Goal: Register for event/course

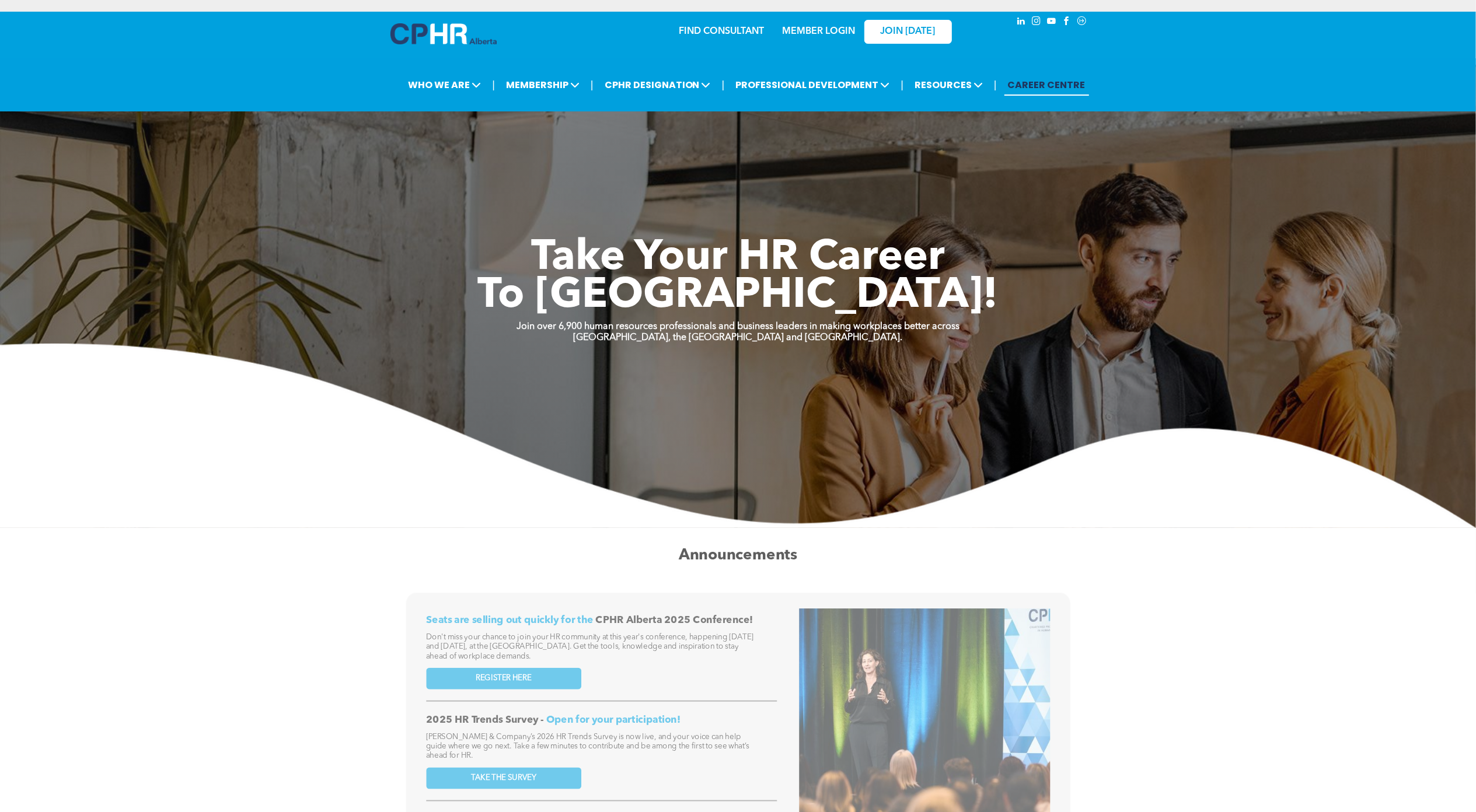
click at [806, 31] on link "MEMBER LOGIN" at bounding box center [819, 31] width 73 height 9
click at [794, 124] on div "Events" at bounding box center [819, 124] width 81 height 15
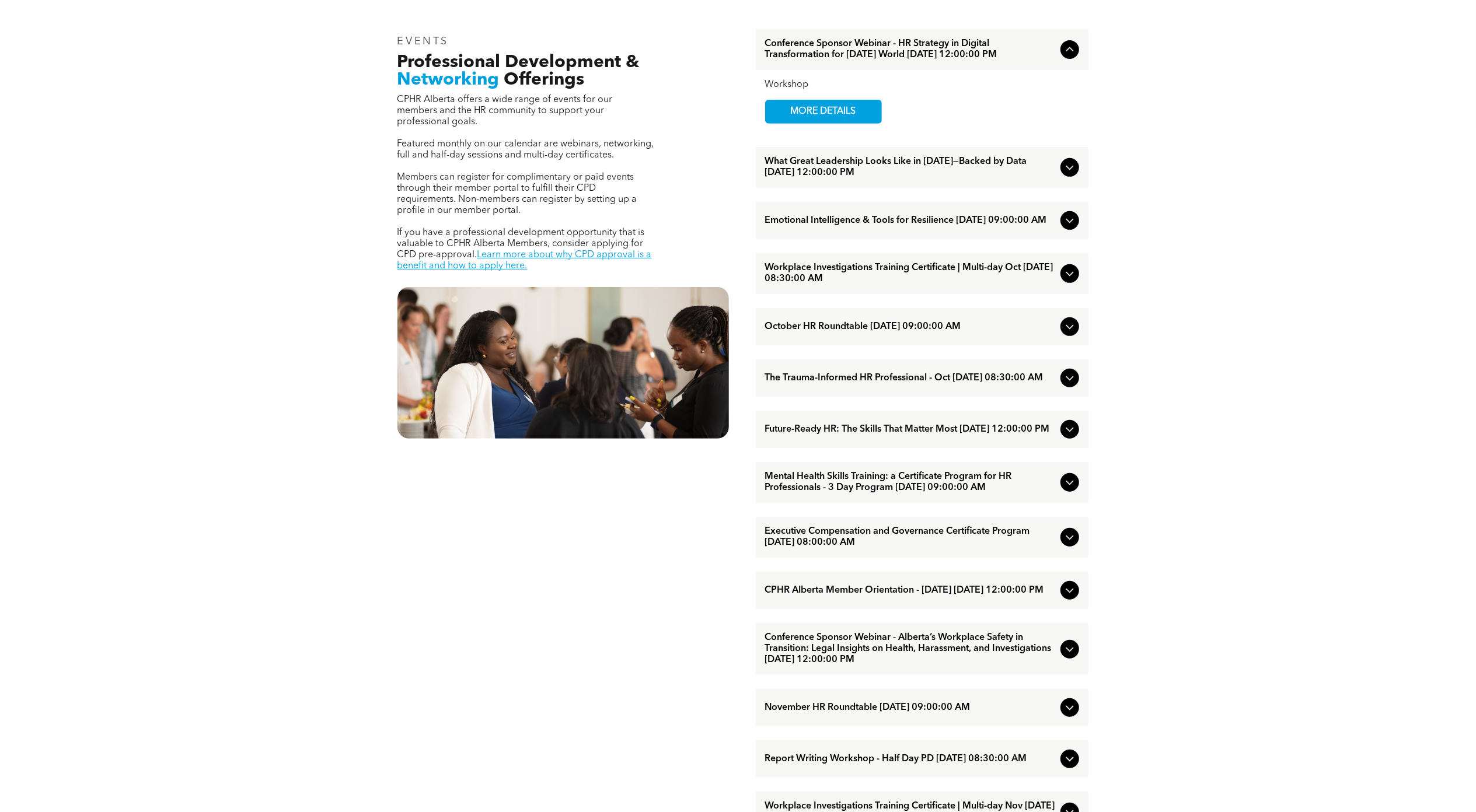
scroll to position [467, 0]
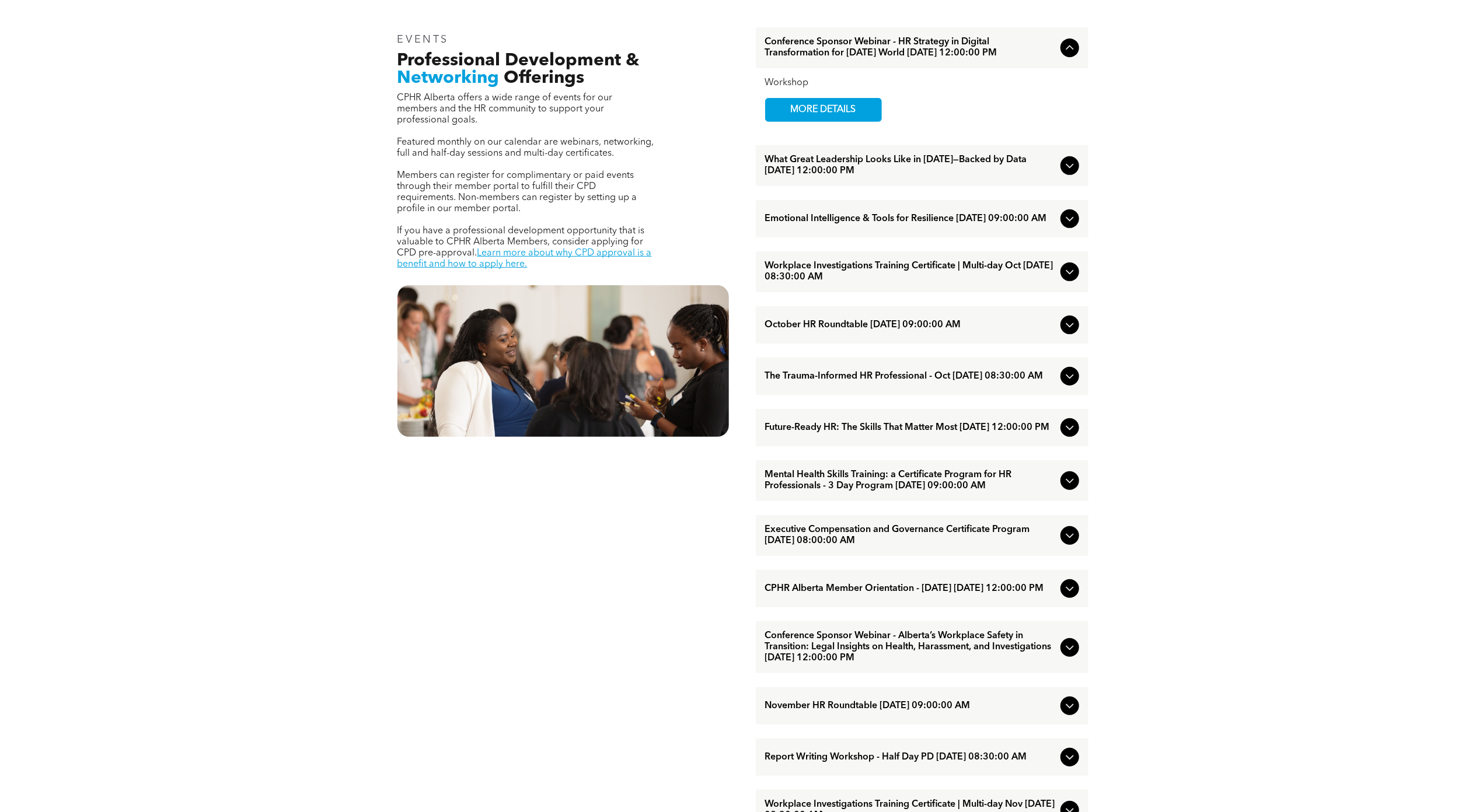
click at [996, 273] on span "Workplace Investigations Training Certificate | Multi-day Oct [DATE] 08:30:00 AM" at bounding box center [910, 272] width 291 height 23
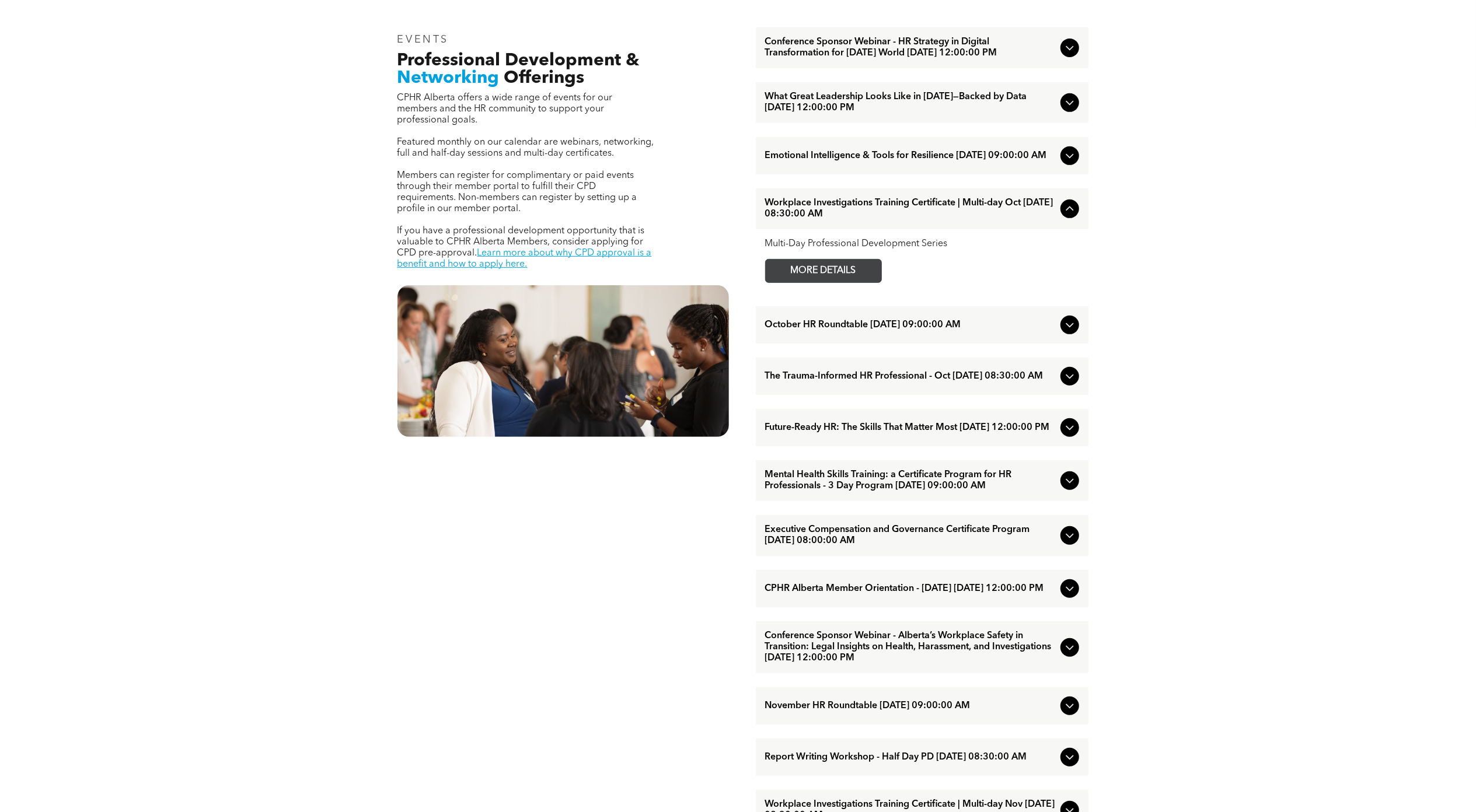
click at [859, 281] on span "MORE DETAILS" at bounding box center [823, 270] width 92 height 23
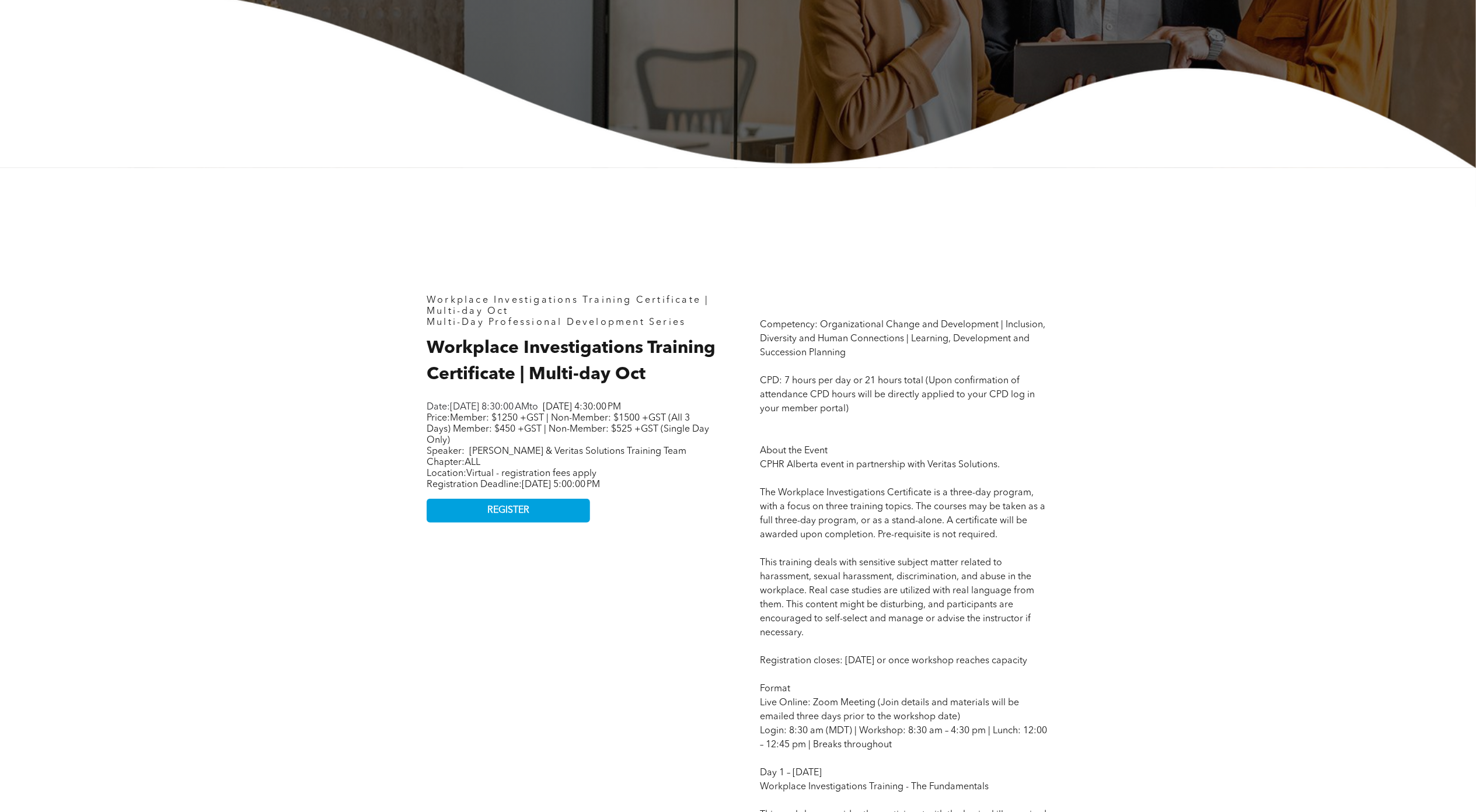
scroll to position [389, 0]
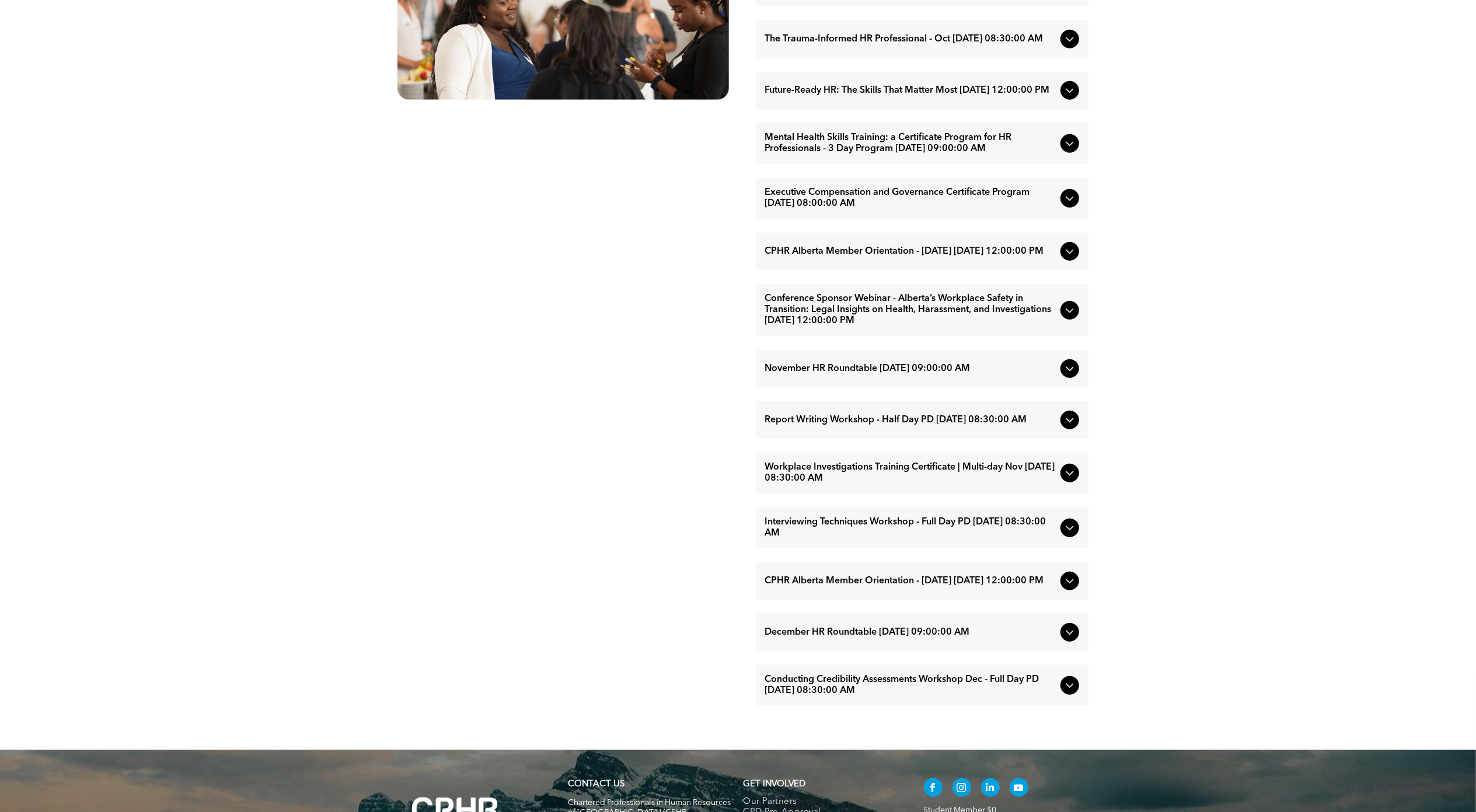
scroll to position [856, 0]
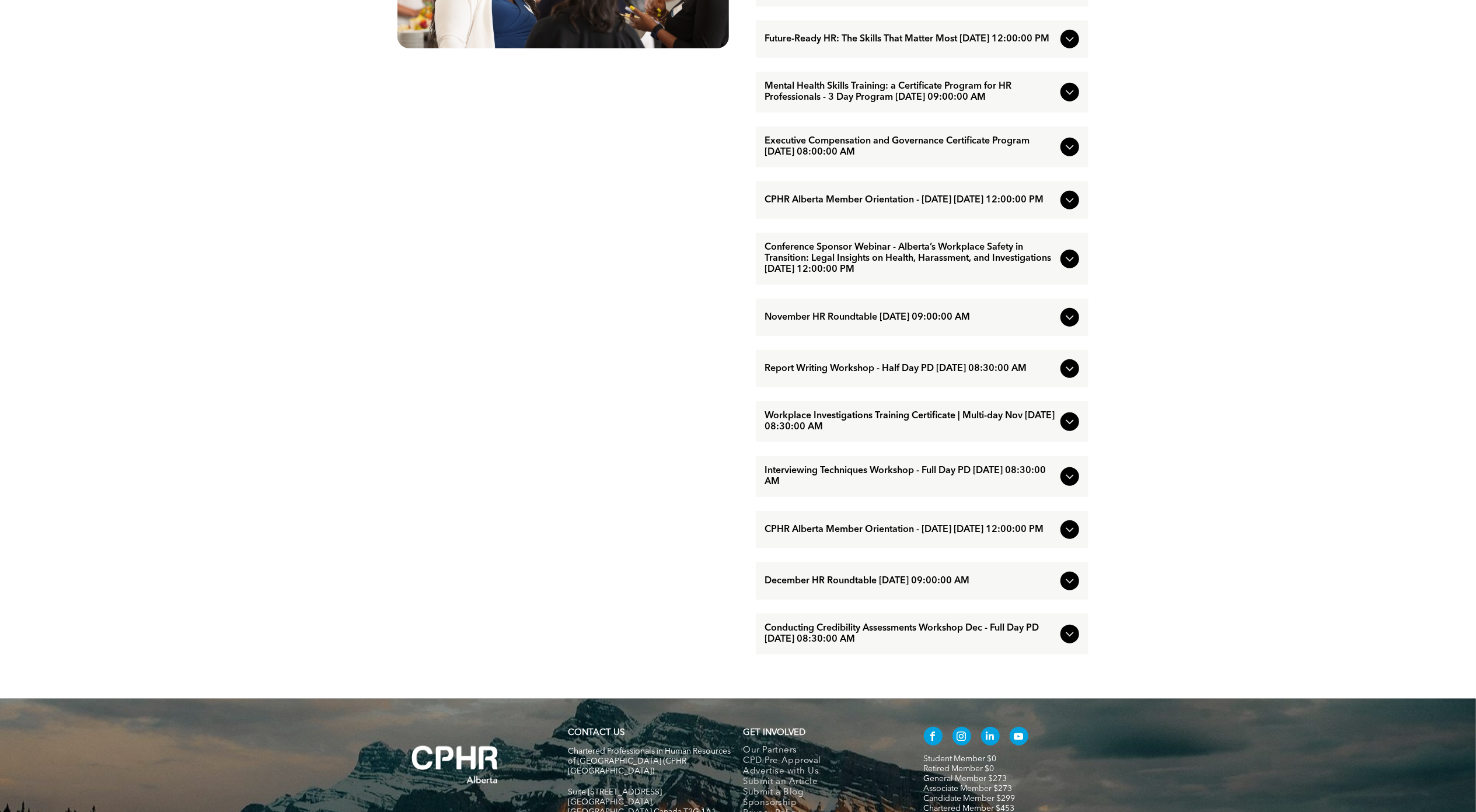
click at [1074, 429] on icon at bounding box center [1070, 422] width 14 height 14
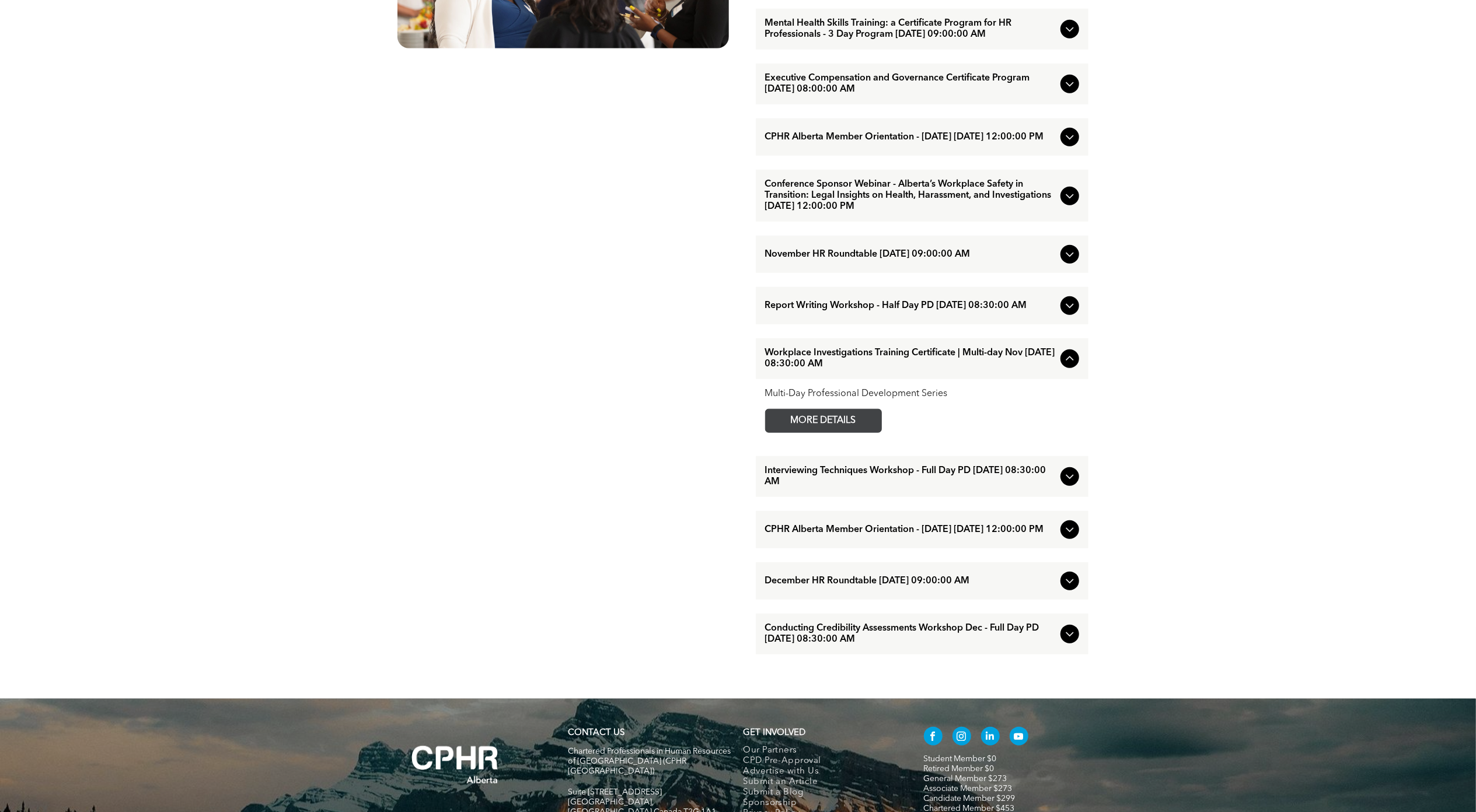
click at [850, 433] on span "MORE DETAILS" at bounding box center [823, 421] width 92 height 23
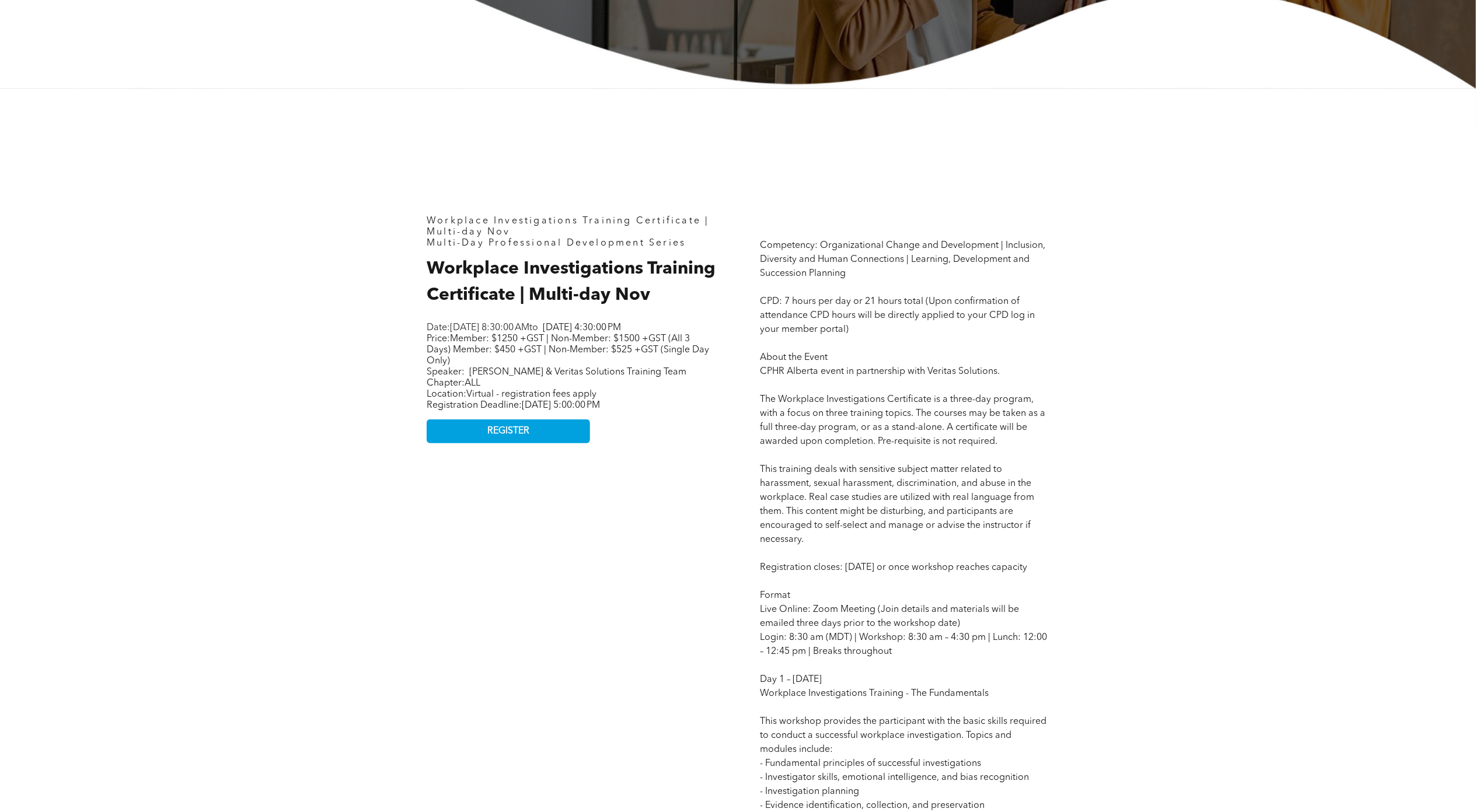
scroll to position [467, 0]
